Goal: Task Accomplishment & Management: Manage account settings

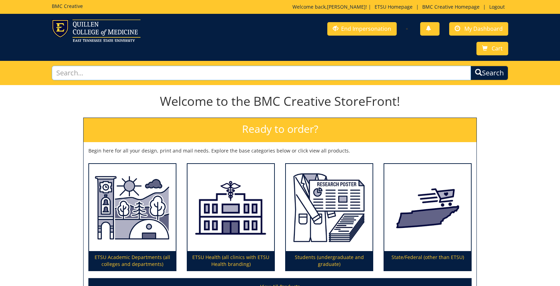
click at [275, 75] on input "text" at bounding box center [261, 73] width 419 height 15
type input "260311"
click at [471, 66] on button "Search" at bounding box center [490, 73] width 38 height 15
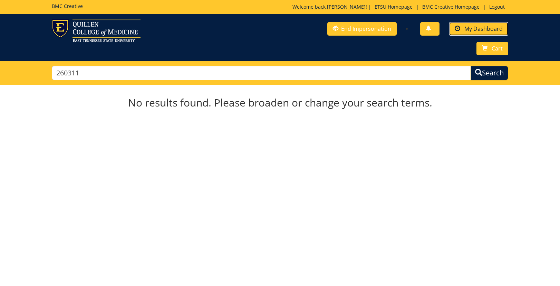
click at [468, 28] on span "My Dashboard" at bounding box center [484, 29] width 38 height 8
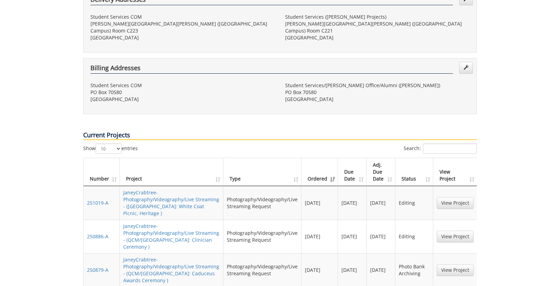
scroll to position [229, 0]
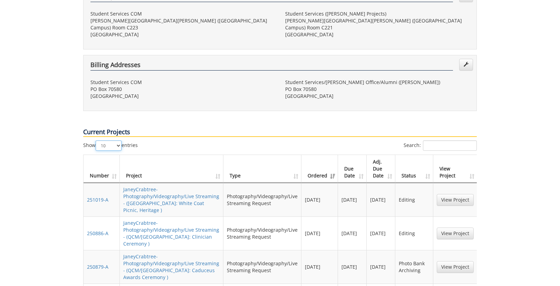
click at [119, 140] on select "10 25 50 100" at bounding box center [109, 145] width 26 height 10
select select "100"
click at [97, 140] on select "10 25 50 100" at bounding box center [109, 145] width 26 height 10
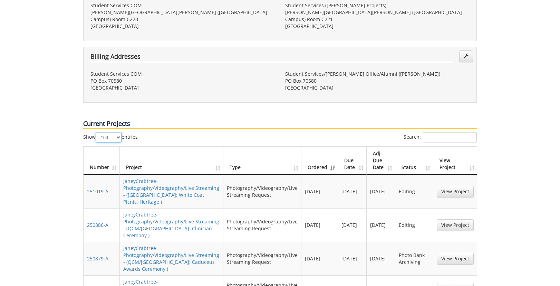
scroll to position [238, 0]
click at [432, 132] on input "Search:" at bounding box center [450, 137] width 54 height 10
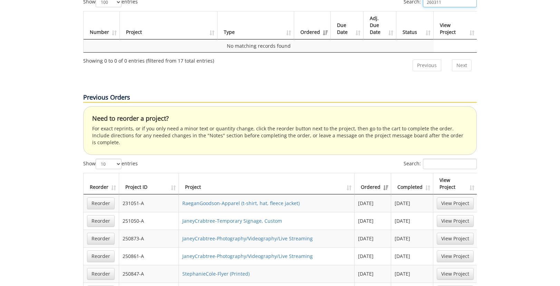
scroll to position [373, 0]
type input "260311"
click at [453, 158] on input "Search:" at bounding box center [450, 163] width 54 height 10
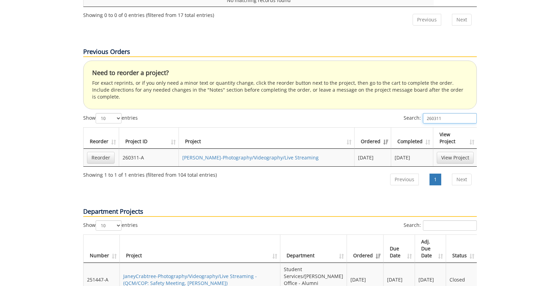
scroll to position [419, 0]
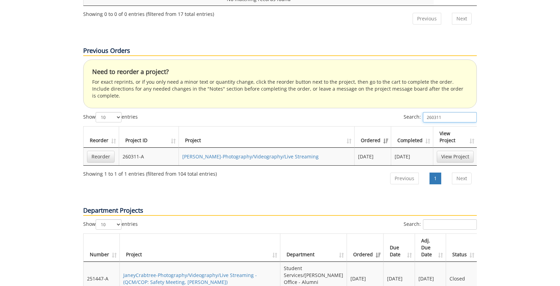
drag, startPoint x: 444, startPoint y: 78, endPoint x: 411, endPoint y: 79, distance: 32.9
click at [411, 112] on label "Search: 260311" at bounding box center [440, 117] width 73 height 10
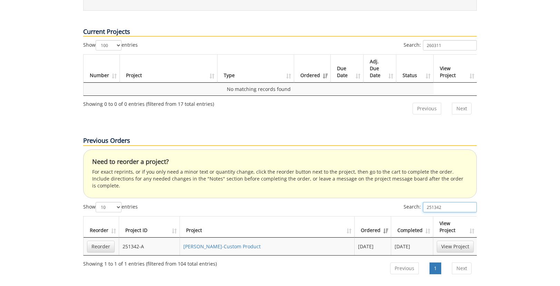
scroll to position [331, 0]
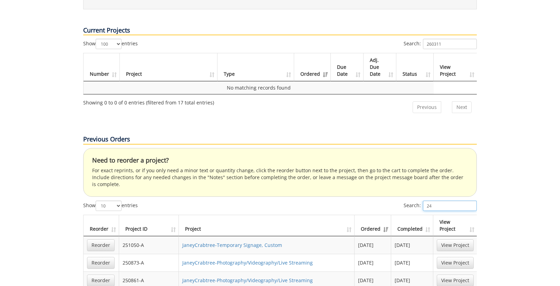
type input "2"
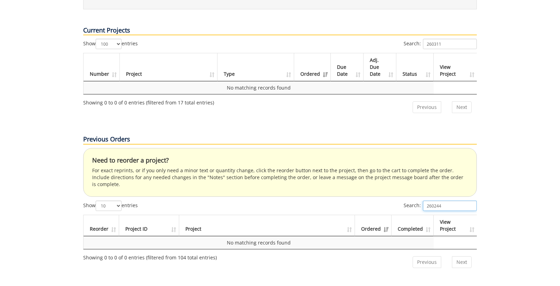
type input "260244"
drag, startPoint x: 446, startPoint y: 168, endPoint x: 407, endPoint y: 166, distance: 38.4
click at [407, 200] on label "Search: 260244" at bounding box center [440, 205] width 73 height 10
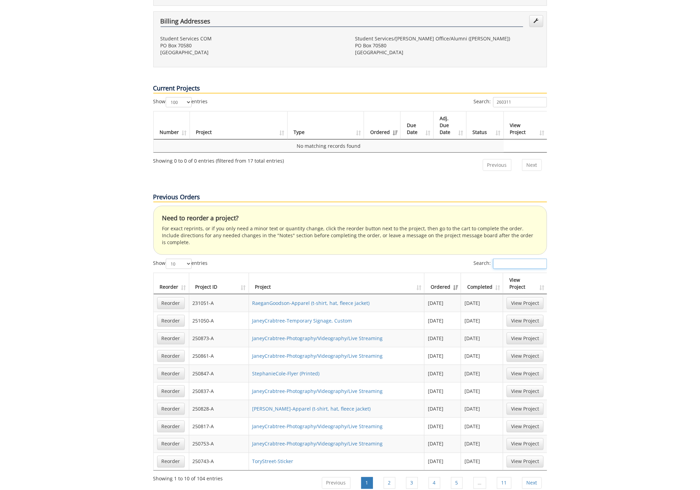
scroll to position [258, 0]
drag, startPoint x: 518, startPoint y: 68, endPoint x: 470, endPoint y: 64, distance: 48.9
click at [470, 98] on div "Search: 260311" at bounding box center [448, 104] width 197 height 12
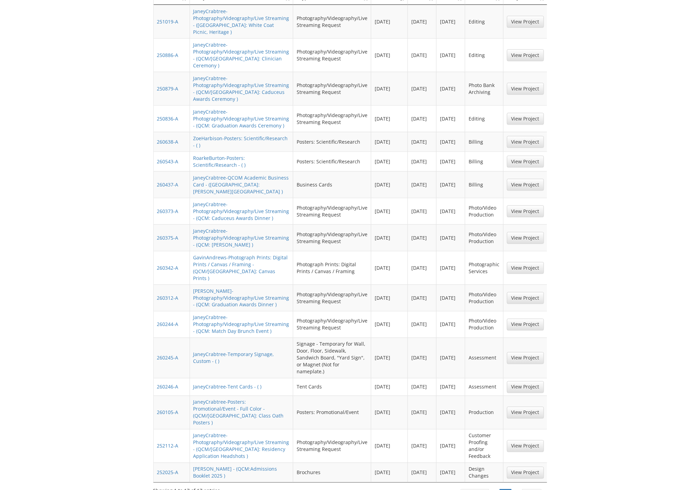
scroll to position [229, 0]
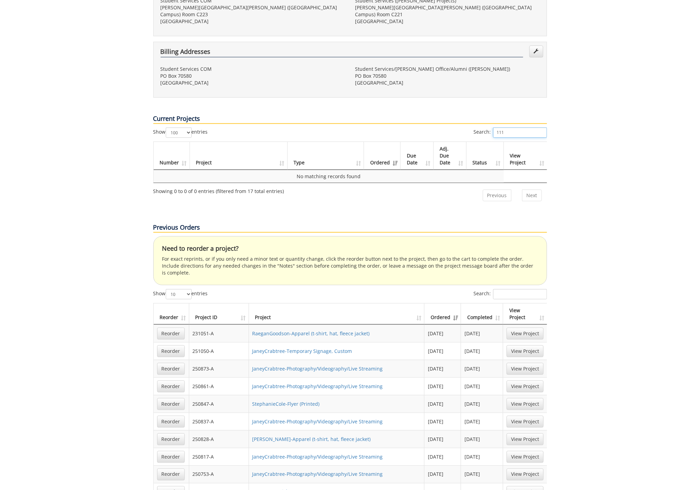
type input "111"
click at [528, 285] on input "Search:" at bounding box center [520, 294] width 54 height 10
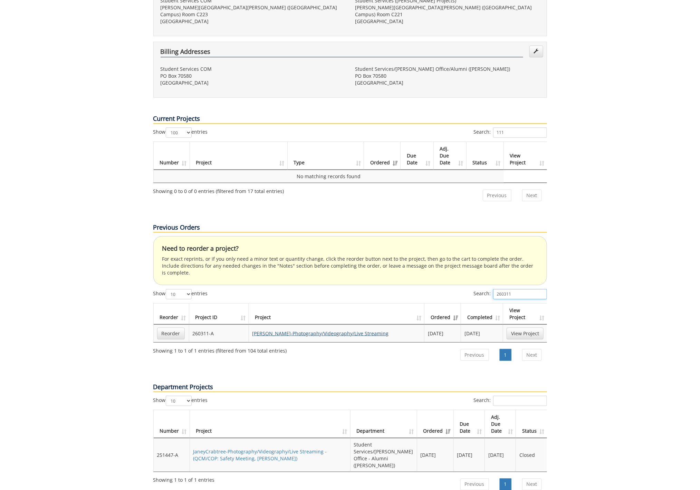
type input "260311"
click at [258, 285] on link "GavinAndrews-Photography/Videography/Live Streaming" at bounding box center [321, 333] width 136 height 7
click at [167, 285] on link "Reorder" at bounding box center [171, 334] width 28 height 12
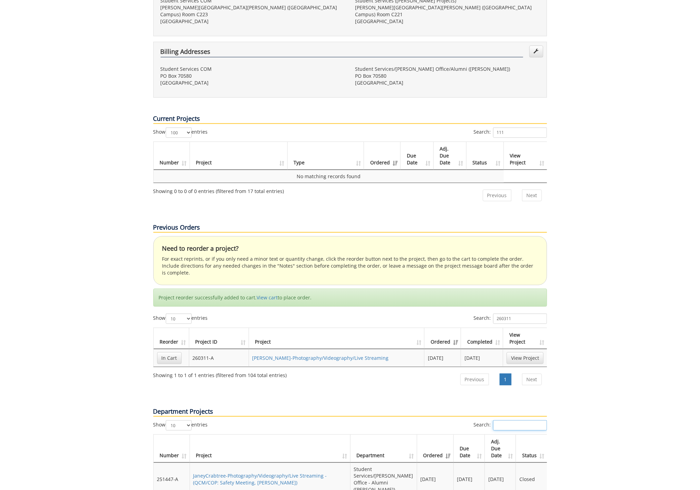
click at [500, 285] on input "Search:" at bounding box center [520, 425] width 54 height 10
type input "2"
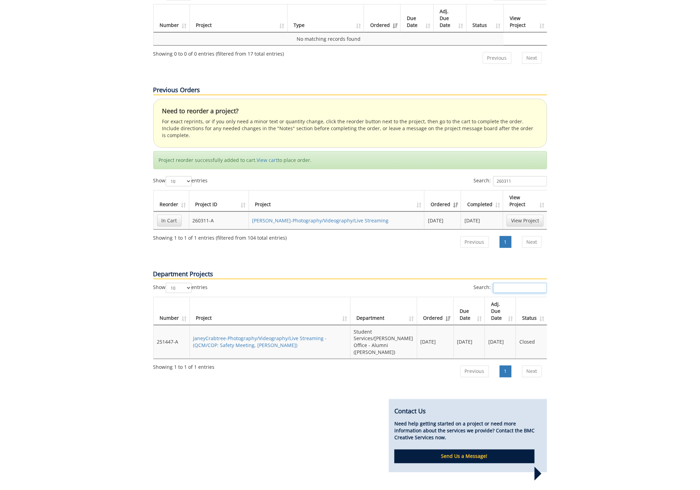
scroll to position [273, 0]
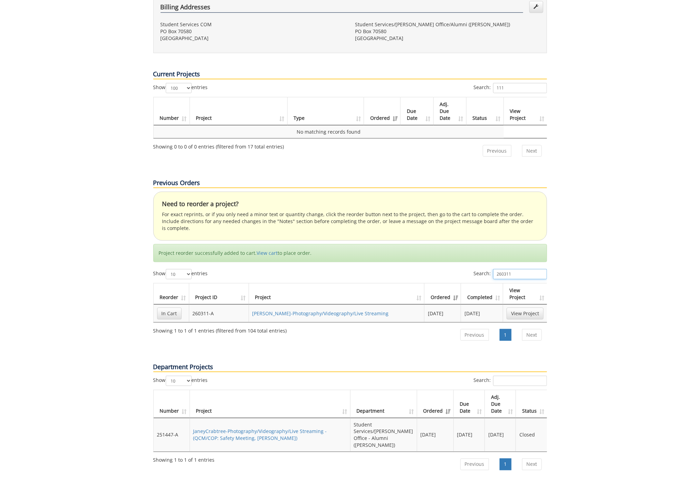
drag, startPoint x: 515, startPoint y: 235, endPoint x: 474, endPoint y: 227, distance: 42.1
click at [474, 227] on div "Previous Orders Need to reorder a project? For exact reprints, or if you only n…" at bounding box center [350, 254] width 404 height 184
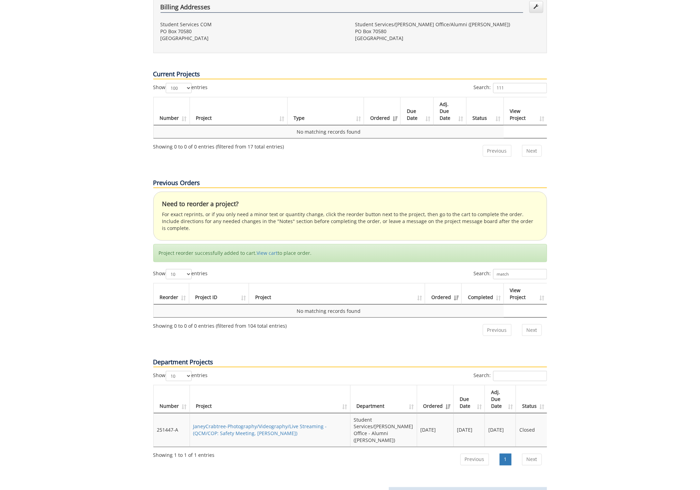
click at [560, 240] on div "Your Dashboard Start New Project My Info Name: Janey Crabtree Phone: 423-439-20…" at bounding box center [350, 186] width 700 height 774
click at [526, 269] on input "match" at bounding box center [520, 274] width 54 height 10
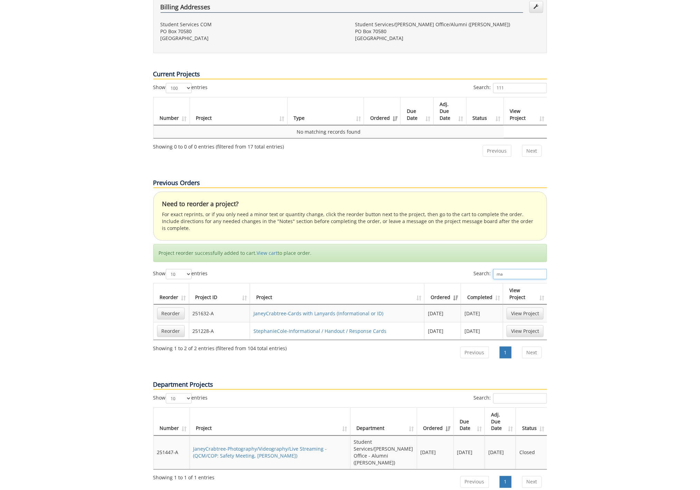
type input "m"
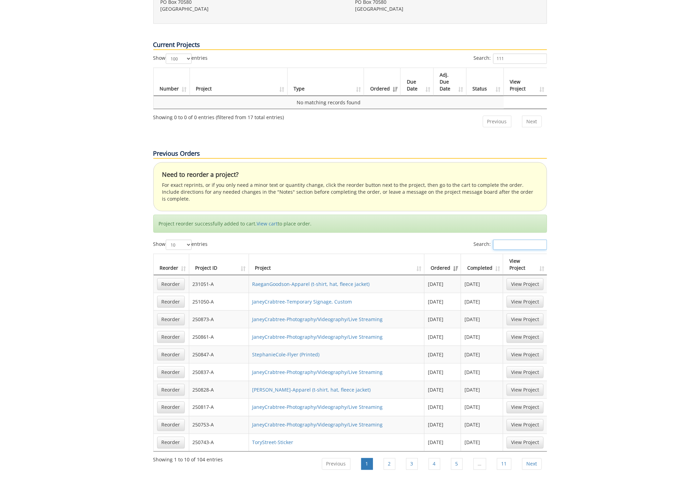
scroll to position [303, 0]
click at [191, 239] on select "10 25 50 100" at bounding box center [179, 244] width 26 height 10
select select "100"
click at [167, 239] on select "10 25 50 100" at bounding box center [179, 244] width 26 height 10
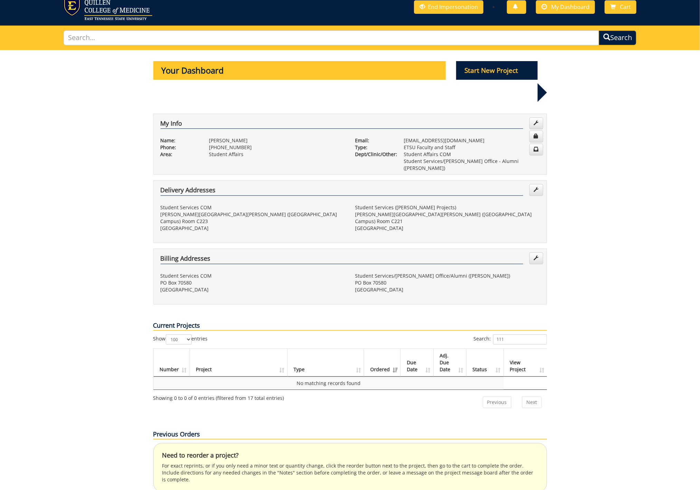
scroll to position [0, 0]
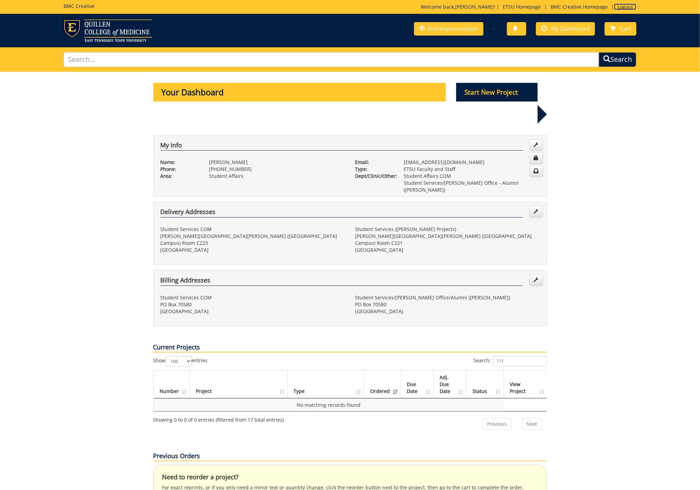
click at [560, 8] on link "Logout" at bounding box center [625, 6] width 22 height 7
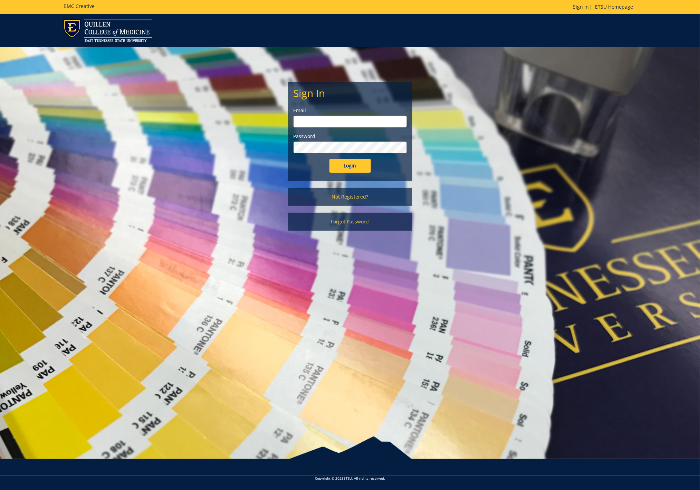
click at [301, 120] on input "email" at bounding box center [350, 122] width 113 height 12
type input "sluderp@etsu.edu"
click at [353, 170] on input "Login" at bounding box center [350, 166] width 41 height 14
